Goal: Task Accomplishment & Management: Complete application form

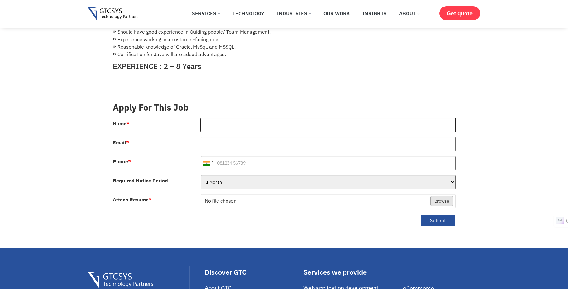
click at [242, 118] on input "Name *" at bounding box center [328, 125] width 255 height 14
type input "[PERSON_NAME] [PERSON_NAME]"
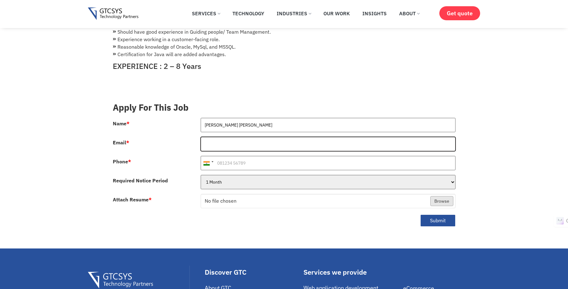
type input "[EMAIL_ADDRESS][DOMAIN_NAME]"
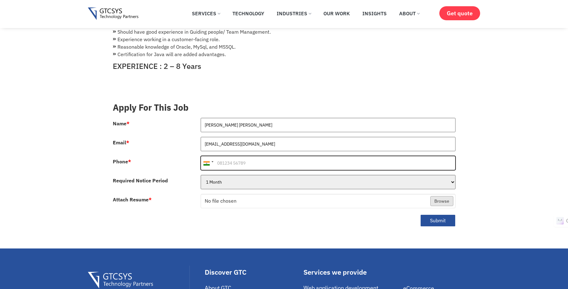
type input "[PHONE_NUMBER]"
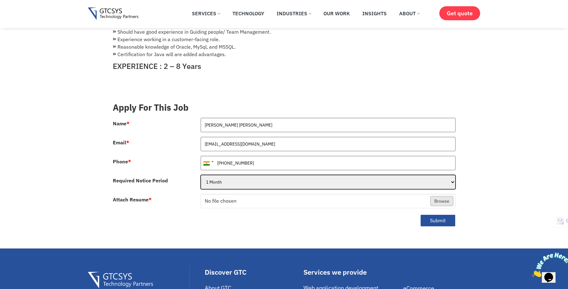
click at [259, 175] on select "1 Month 2 Months 3Months" at bounding box center [328, 182] width 255 height 14
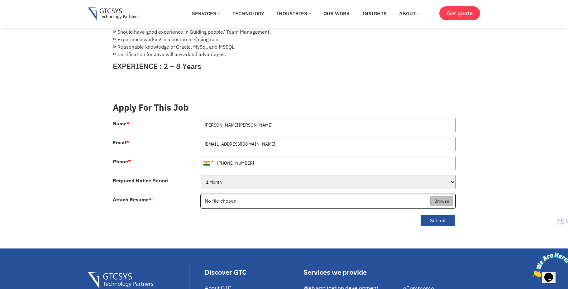
click at [448, 194] on input "Attach Resume *" at bounding box center [328, 201] width 254 height 14
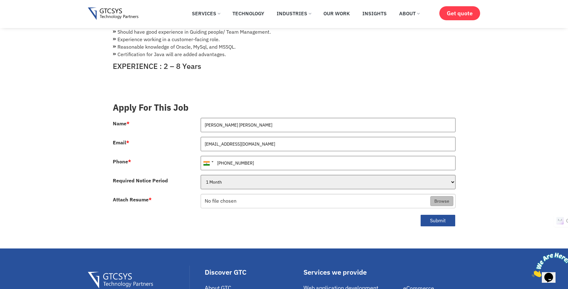
type input "C:\fakepath\[PERSON_NAME] - Resume.pdf"
click at [436, 216] on button "Submit" at bounding box center [437, 220] width 35 height 12
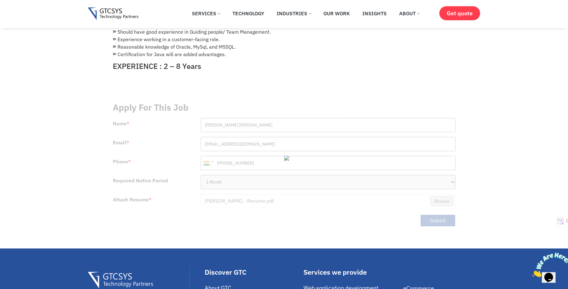
click at [288, 155] on img at bounding box center [296, 157] width 25 height 5
click at [293, 154] on div at bounding box center [284, 165] width 343 height 136
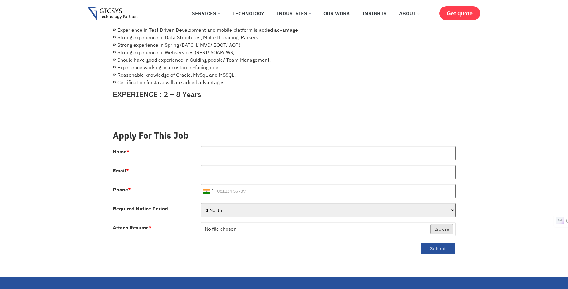
scroll to position [168, 0]
type input "[PERSON_NAME] [PERSON_NAME]"
type input "[EMAIL_ADDRESS][DOMAIN_NAME]"
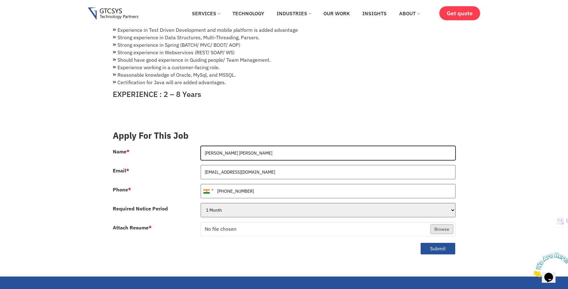
scroll to position [0, 0]
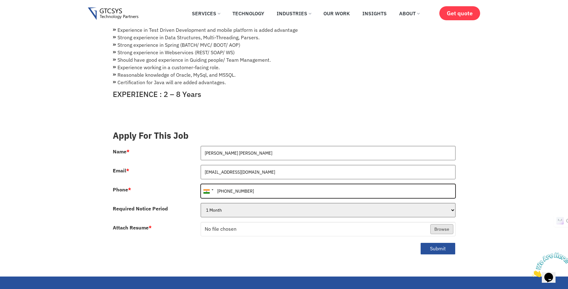
drag, startPoint x: 225, startPoint y: 186, endPoint x: 220, endPoint y: 186, distance: 5.0
click at [220, 186] on input "[PHONE_NUMBER]" at bounding box center [328, 191] width 255 height 14
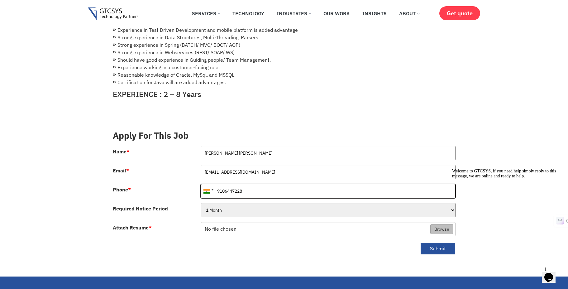
type input "9106447228"
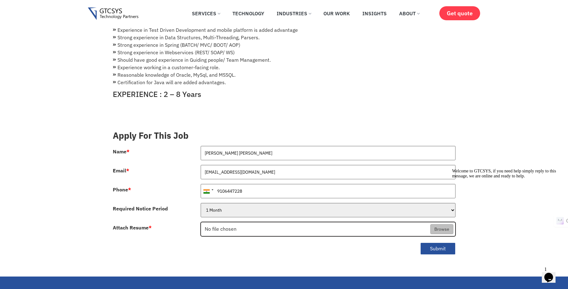
click at [441, 222] on input "Attach Resume *" at bounding box center [328, 229] width 254 height 14
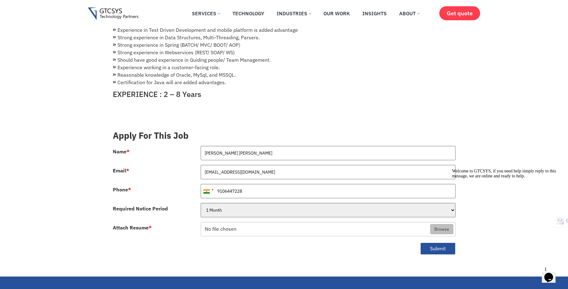
type input "C:\fakepath\[PERSON_NAME] - Resume.pdf"
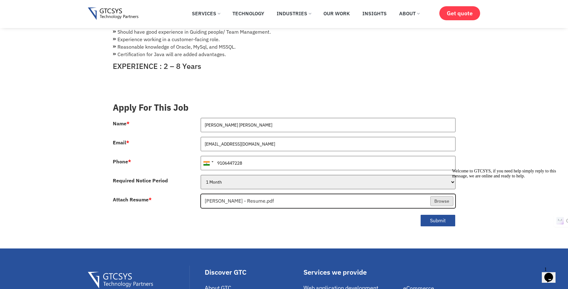
scroll to position [224, 0]
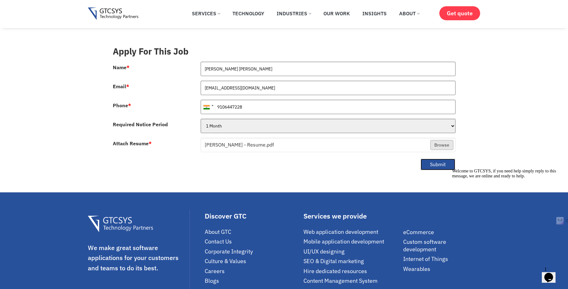
click at [445, 160] on button "Submit" at bounding box center [437, 164] width 35 height 12
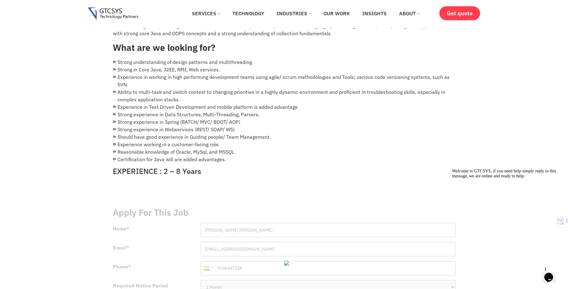
scroll to position [112, 0]
